Goal: Information Seeking & Learning: Learn about a topic

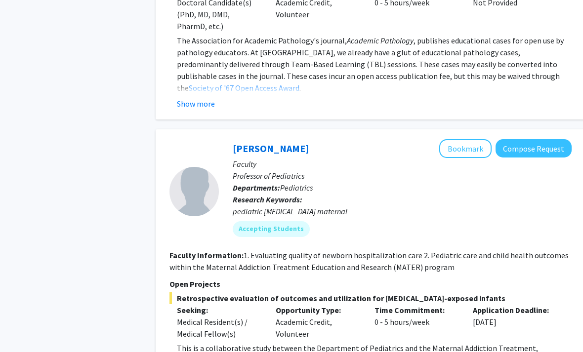
scroll to position [855, 0]
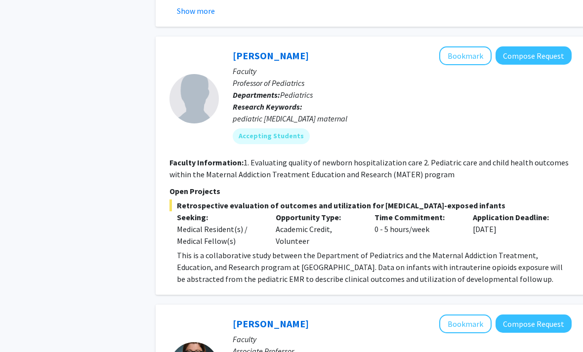
click at [477, 47] on button "Bookmark" at bounding box center [465, 56] width 52 height 19
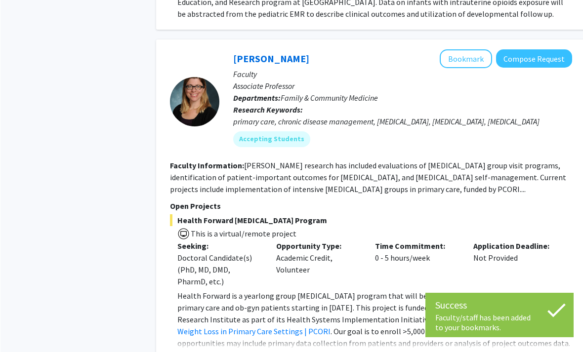
scroll to position [1141, 0]
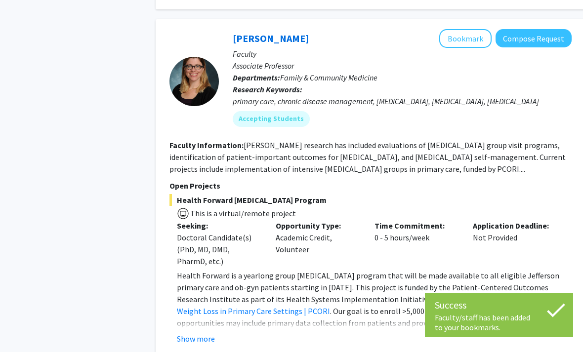
click at [473, 29] on button "Bookmark" at bounding box center [465, 38] width 52 height 19
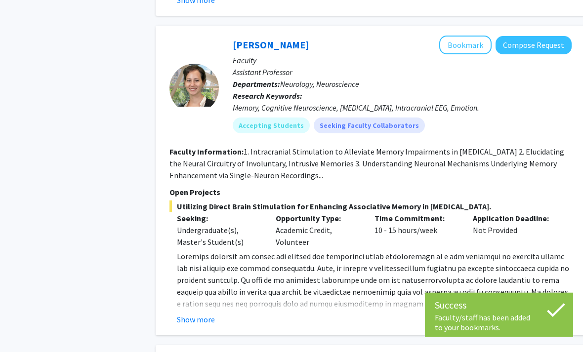
scroll to position [1480, 0]
click at [206, 314] on button "Show more" at bounding box center [196, 320] width 38 height 12
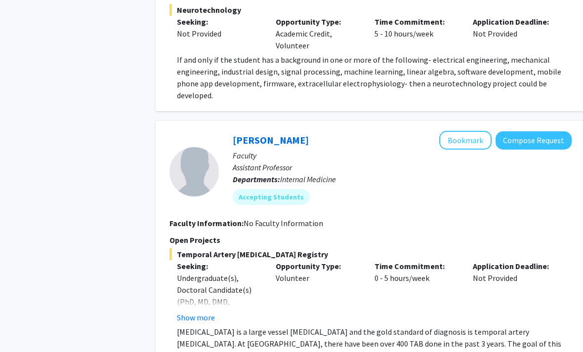
scroll to position [3131, 0]
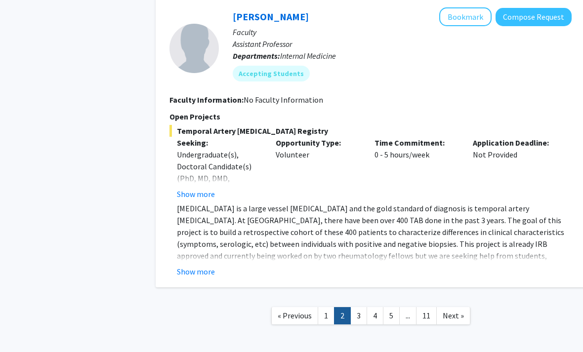
click at [450, 311] on span "Next »" at bounding box center [453, 316] width 21 height 10
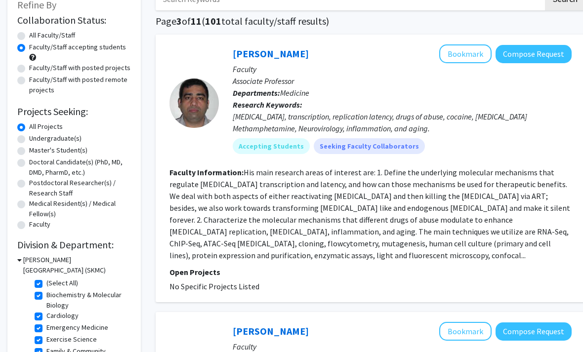
scroll to position [65, 0]
click at [466, 47] on button "Bookmark" at bounding box center [465, 54] width 52 height 19
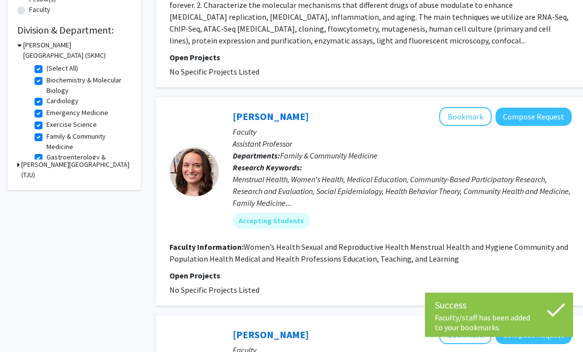
scroll to position [279, 0]
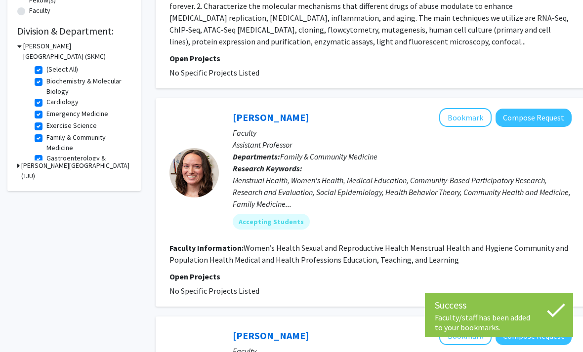
click at [480, 108] on button "Bookmark" at bounding box center [465, 117] width 52 height 19
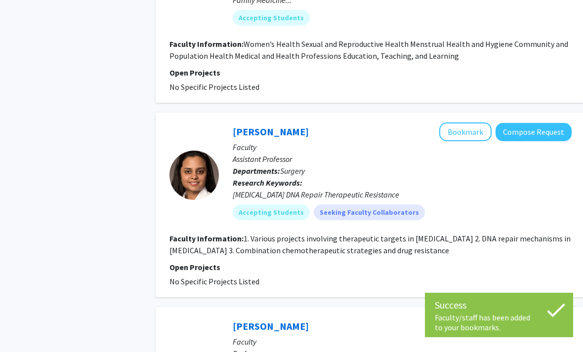
scroll to position [577, 0]
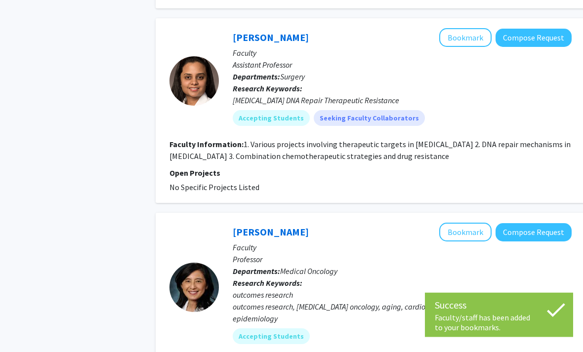
click at [462, 29] on button "Bookmark" at bounding box center [465, 38] width 52 height 19
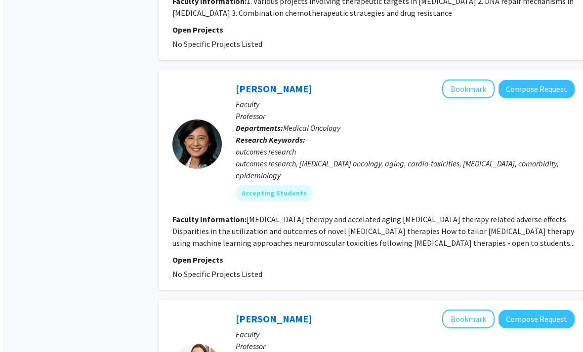
scroll to position [875, 0]
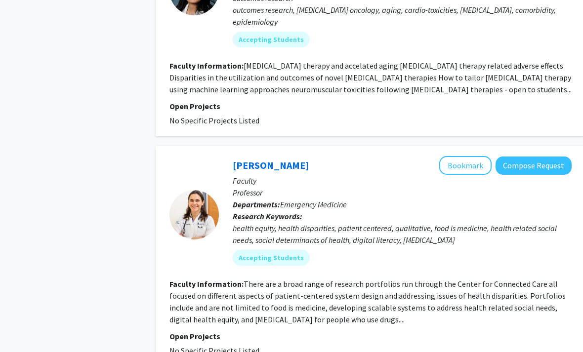
click at [460, 156] on button "Bookmark" at bounding box center [465, 165] width 52 height 19
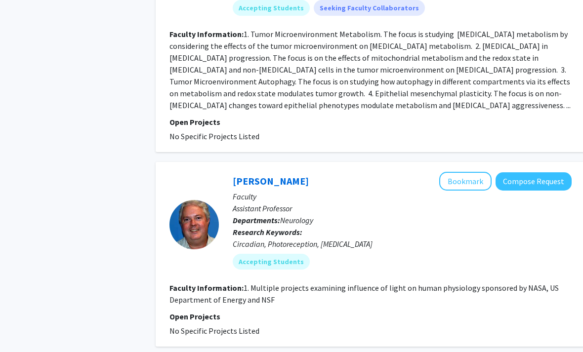
scroll to position [2070, 0]
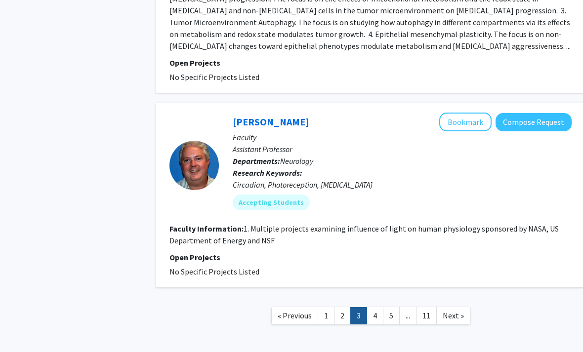
click at [344, 307] on link "2" at bounding box center [342, 315] width 17 height 17
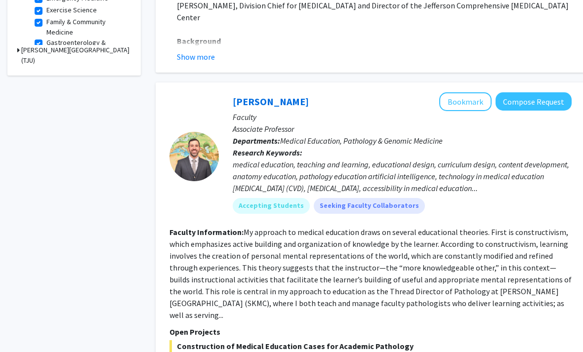
scroll to position [363, 0]
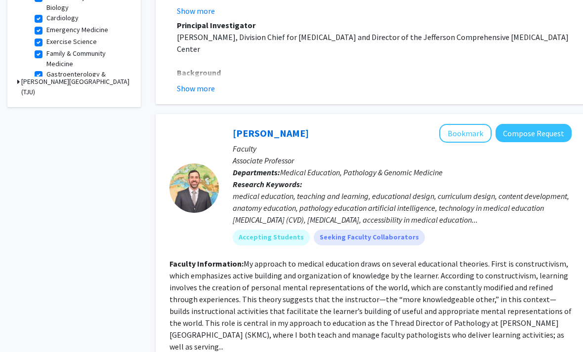
click at [258, 133] on link "[PERSON_NAME]" at bounding box center [271, 133] width 76 height 12
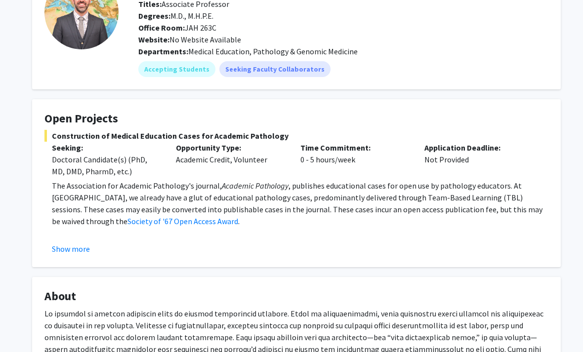
scroll to position [119, 0]
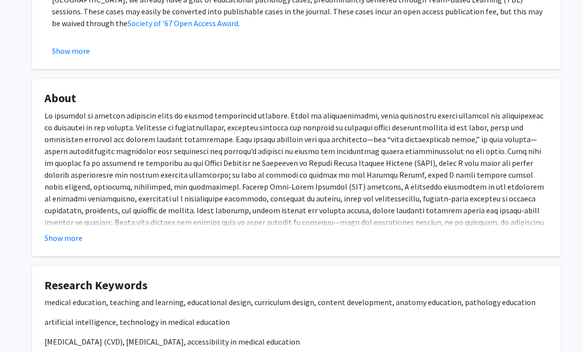
click at [63, 236] on button "Show more" at bounding box center [63, 239] width 38 height 12
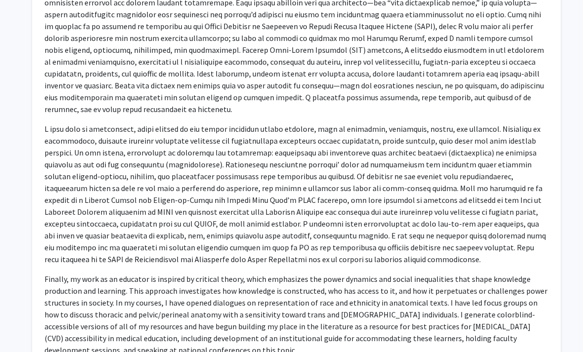
scroll to position [415, 0]
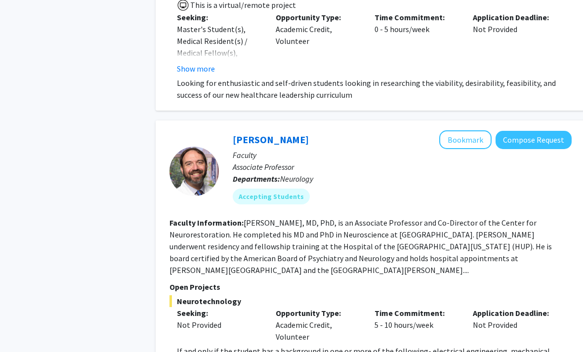
scroll to position [3024, 0]
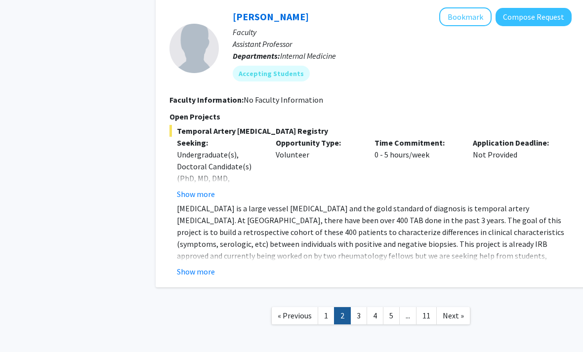
click at [450, 311] on span "Next »" at bounding box center [453, 316] width 21 height 10
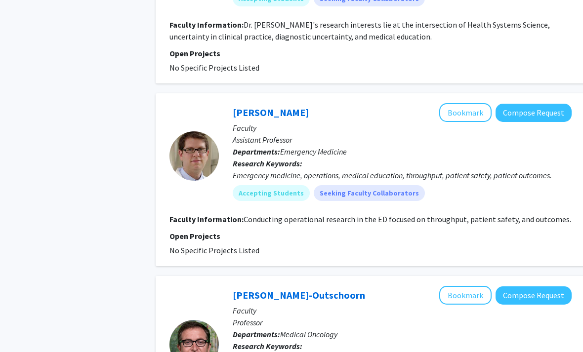
scroll to position [1688, 0]
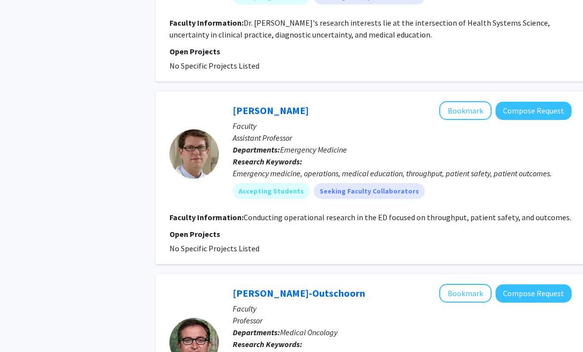
click at [481, 102] on button "Bookmark" at bounding box center [465, 111] width 52 height 19
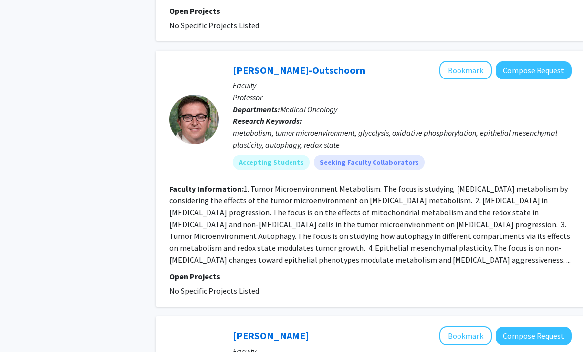
scroll to position [1859, 0]
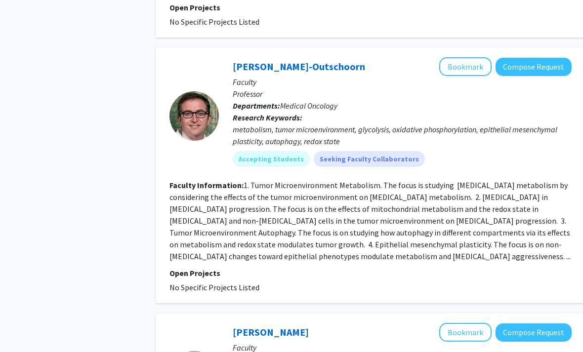
click at [474, 58] on button "Bookmark" at bounding box center [465, 67] width 52 height 19
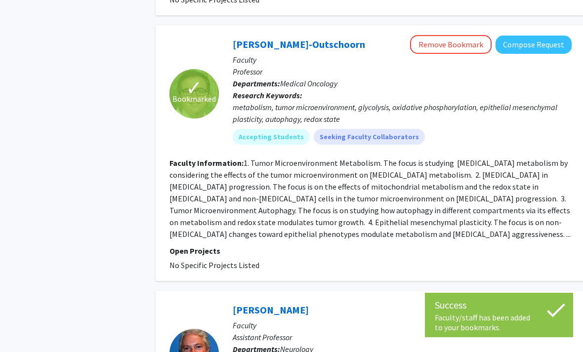
scroll to position [2070, 0]
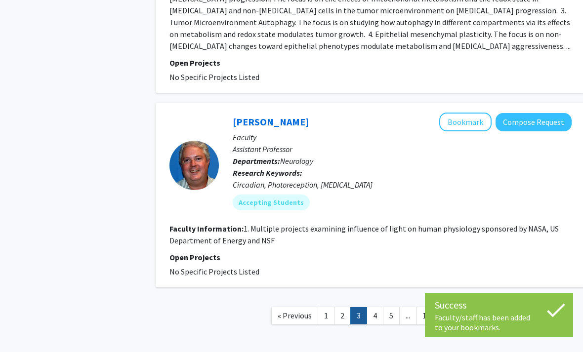
click at [453, 311] on span "Next »" at bounding box center [453, 316] width 21 height 10
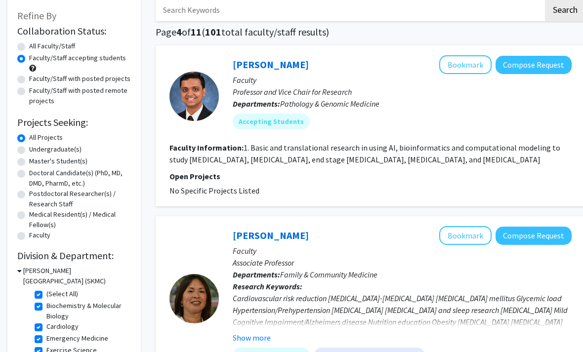
scroll to position [54, 0]
click at [473, 55] on button "Bookmark" at bounding box center [465, 64] width 52 height 19
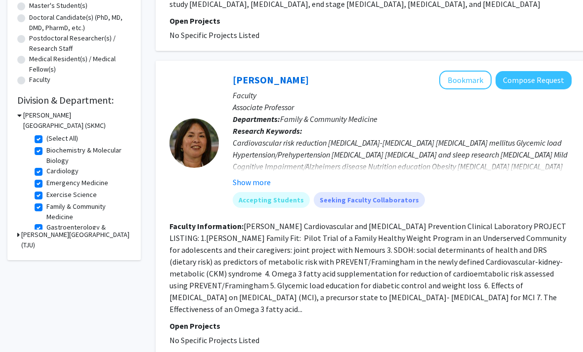
scroll to position [212, 0]
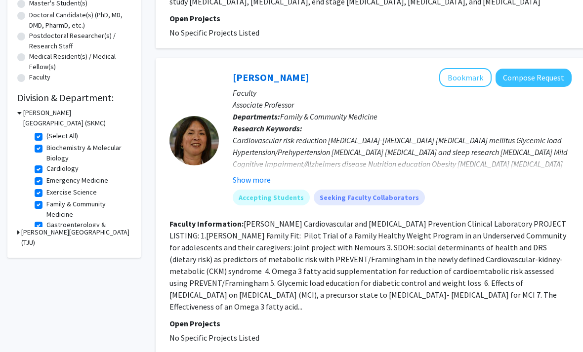
click at [484, 71] on button "Bookmark" at bounding box center [465, 78] width 52 height 19
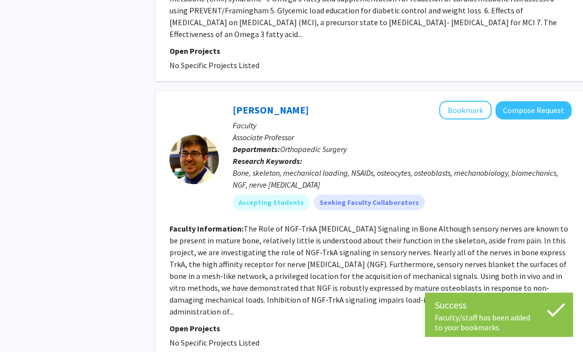
scroll to position [485, 0]
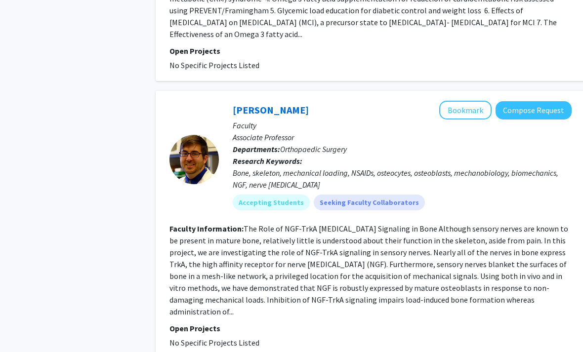
click at [467, 101] on button "Bookmark" at bounding box center [465, 110] width 52 height 19
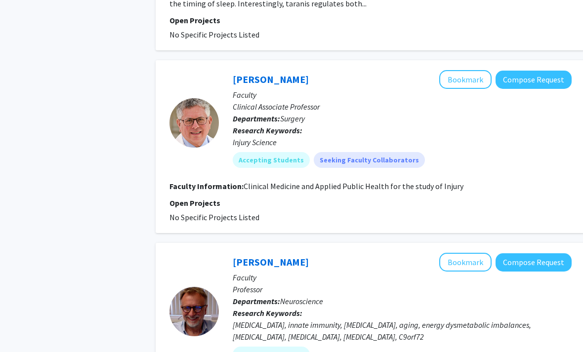
scroll to position [1072, 0]
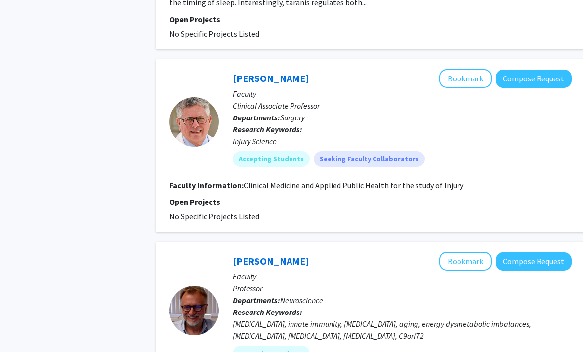
click at [466, 69] on button "Bookmark" at bounding box center [465, 78] width 52 height 19
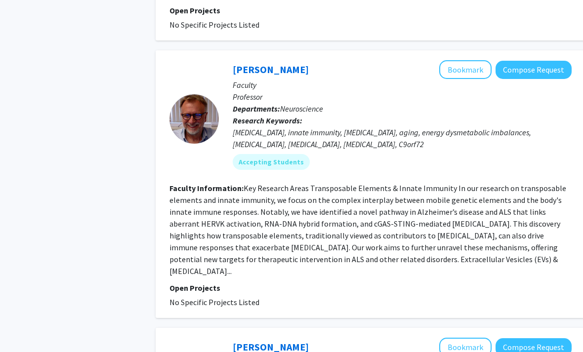
scroll to position [1264, 0]
click at [466, 60] on button "Bookmark" at bounding box center [465, 69] width 52 height 19
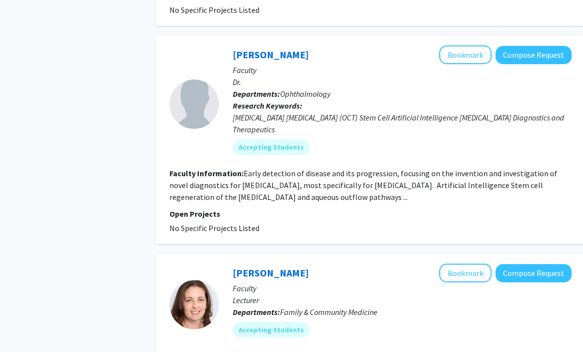
scroll to position [2097, 0]
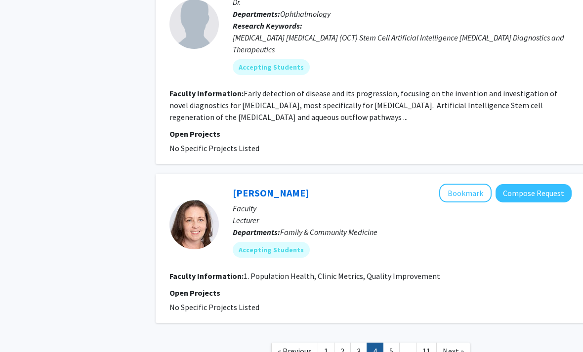
click at [454, 343] on link "Next »" at bounding box center [453, 351] width 34 height 17
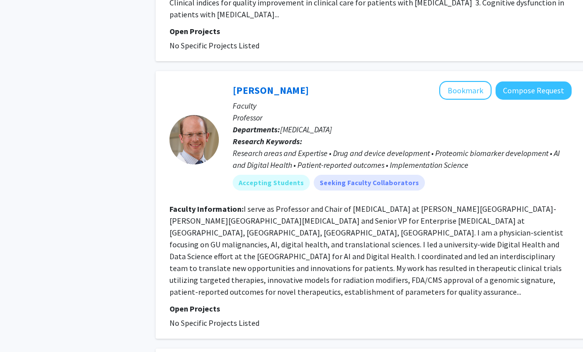
scroll to position [1828, 0]
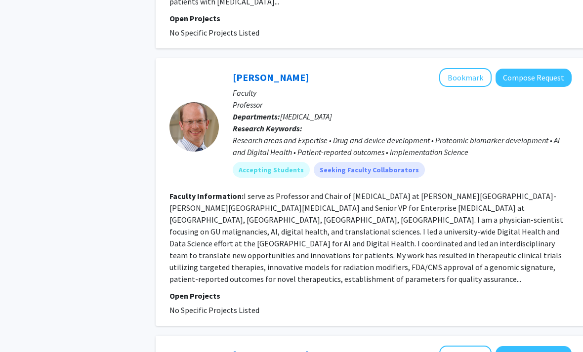
click at [474, 69] on button "Bookmark" at bounding box center [465, 78] width 52 height 19
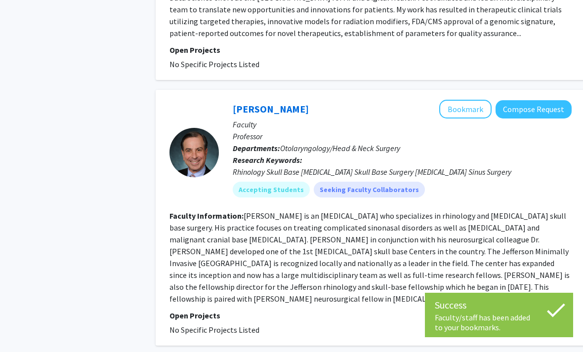
scroll to position [2085, 0]
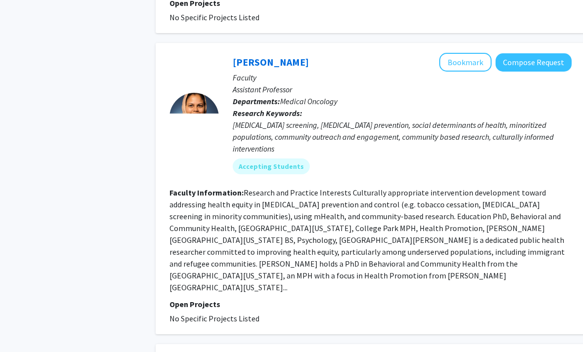
scroll to position [961, 0]
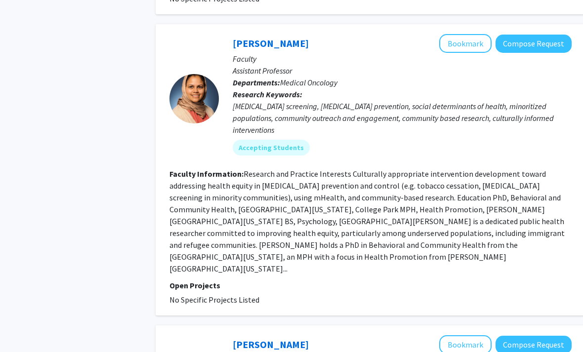
click at [465, 42] on button "Bookmark" at bounding box center [465, 43] width 52 height 19
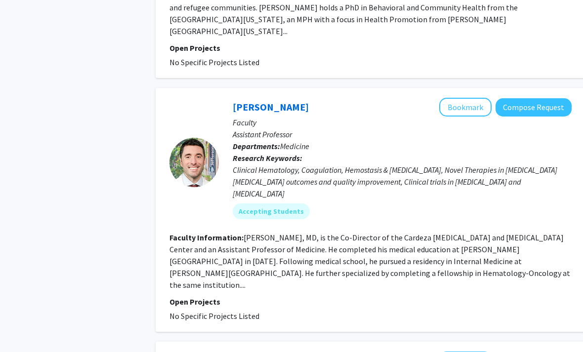
scroll to position [1199, 0]
click at [472, 98] on button "Bookmark" at bounding box center [465, 107] width 52 height 19
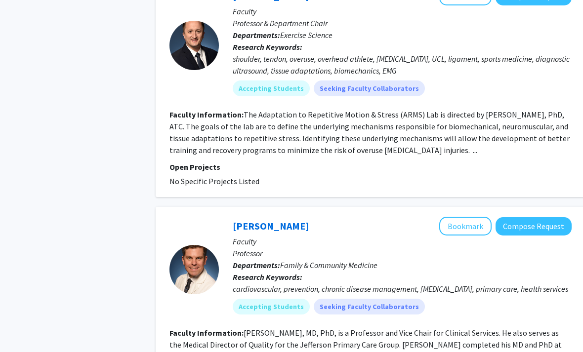
scroll to position [2141, 0]
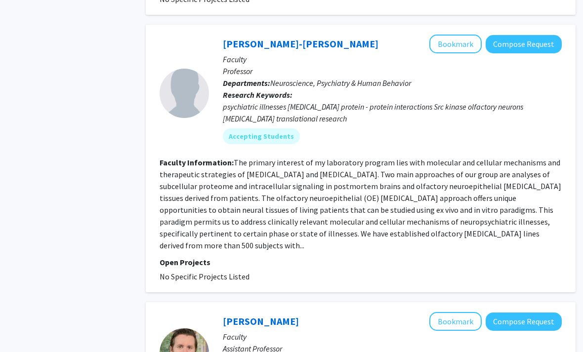
scroll to position [1031, 10]
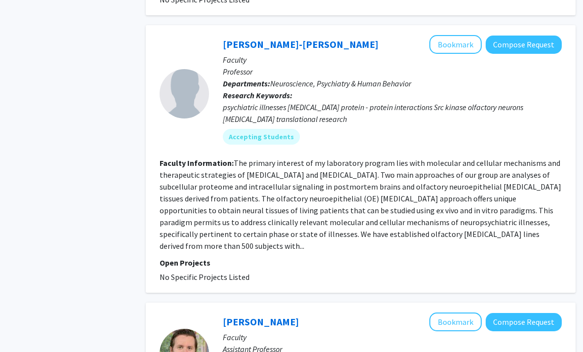
click at [457, 36] on button "Bookmark" at bounding box center [455, 45] width 52 height 19
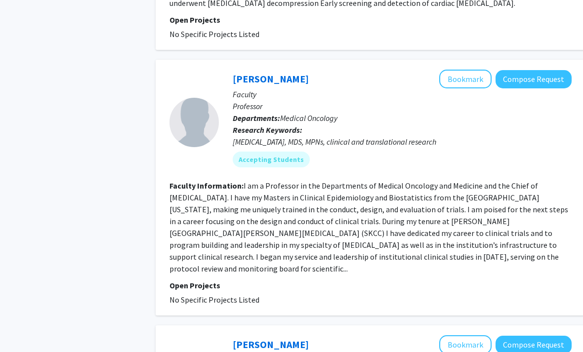
scroll to position [1652, 0]
click at [465, 70] on button "Bookmark" at bounding box center [465, 79] width 52 height 19
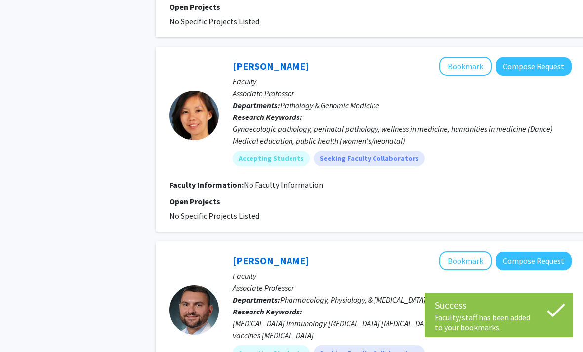
scroll to position [1930, 0]
click at [456, 57] on button "Bookmark" at bounding box center [465, 66] width 52 height 19
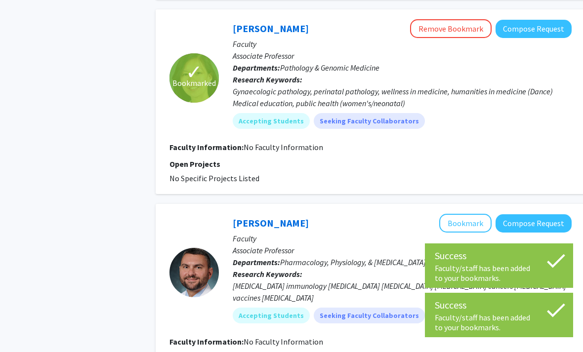
scroll to position [2046, 0]
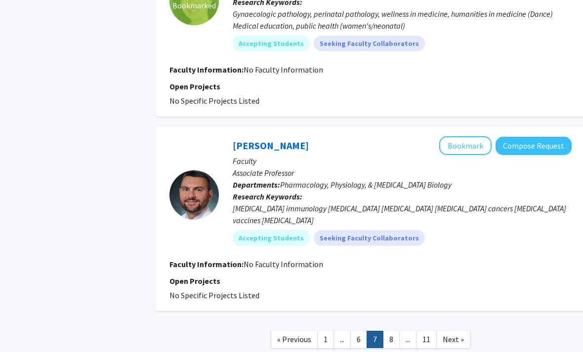
click at [466, 136] on button "Bookmark" at bounding box center [465, 145] width 52 height 19
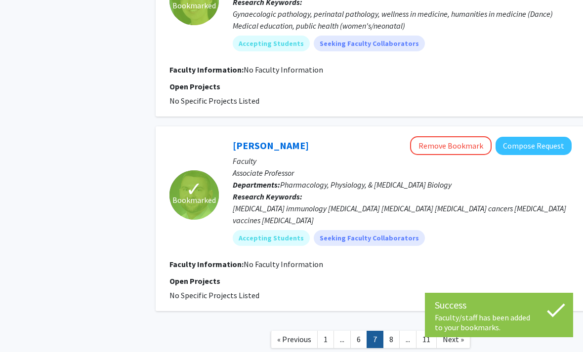
click at [438, 331] on link "Next »" at bounding box center [453, 339] width 34 height 17
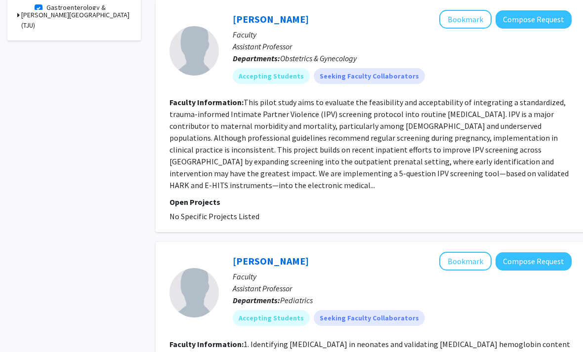
scroll to position [427, 0]
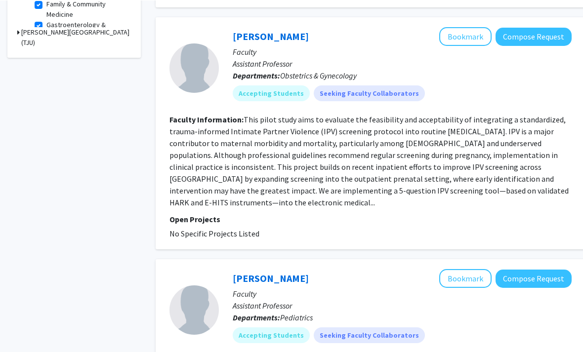
click at [473, 27] on button "Bookmark" at bounding box center [465, 36] width 52 height 19
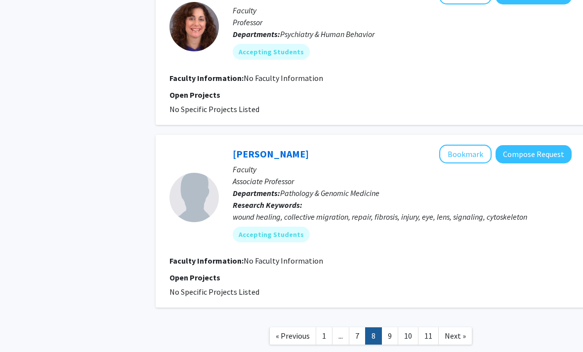
scroll to position [1690, 0]
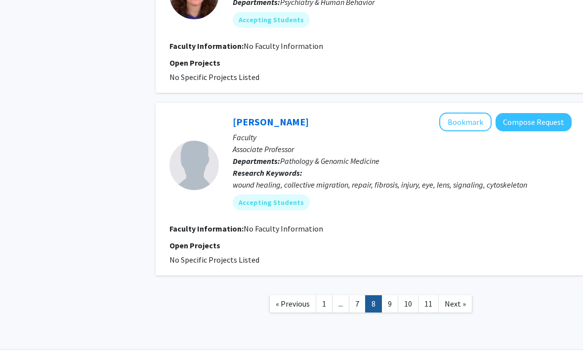
click at [467, 303] on link "Next »" at bounding box center [455, 304] width 34 height 17
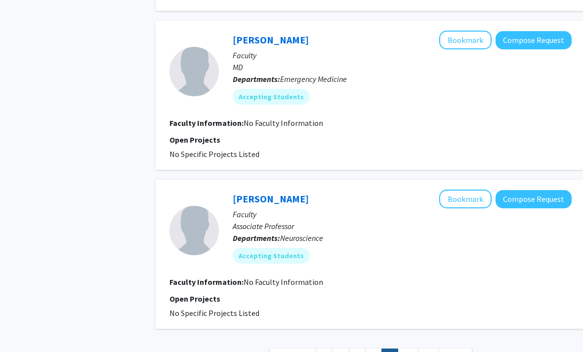
scroll to position [1477, 0]
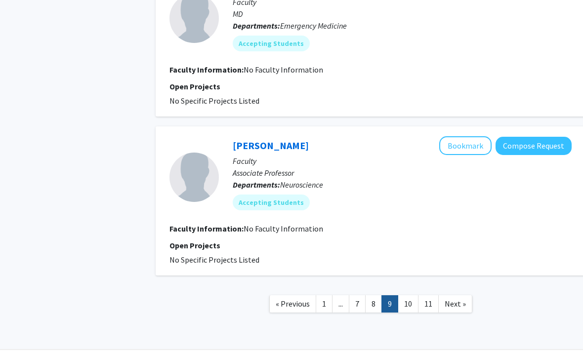
click at [443, 298] on link "Next »" at bounding box center [455, 304] width 34 height 17
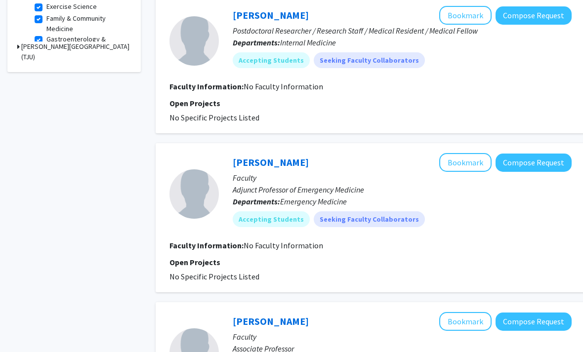
scroll to position [414, 0]
